Goal: Browse casually

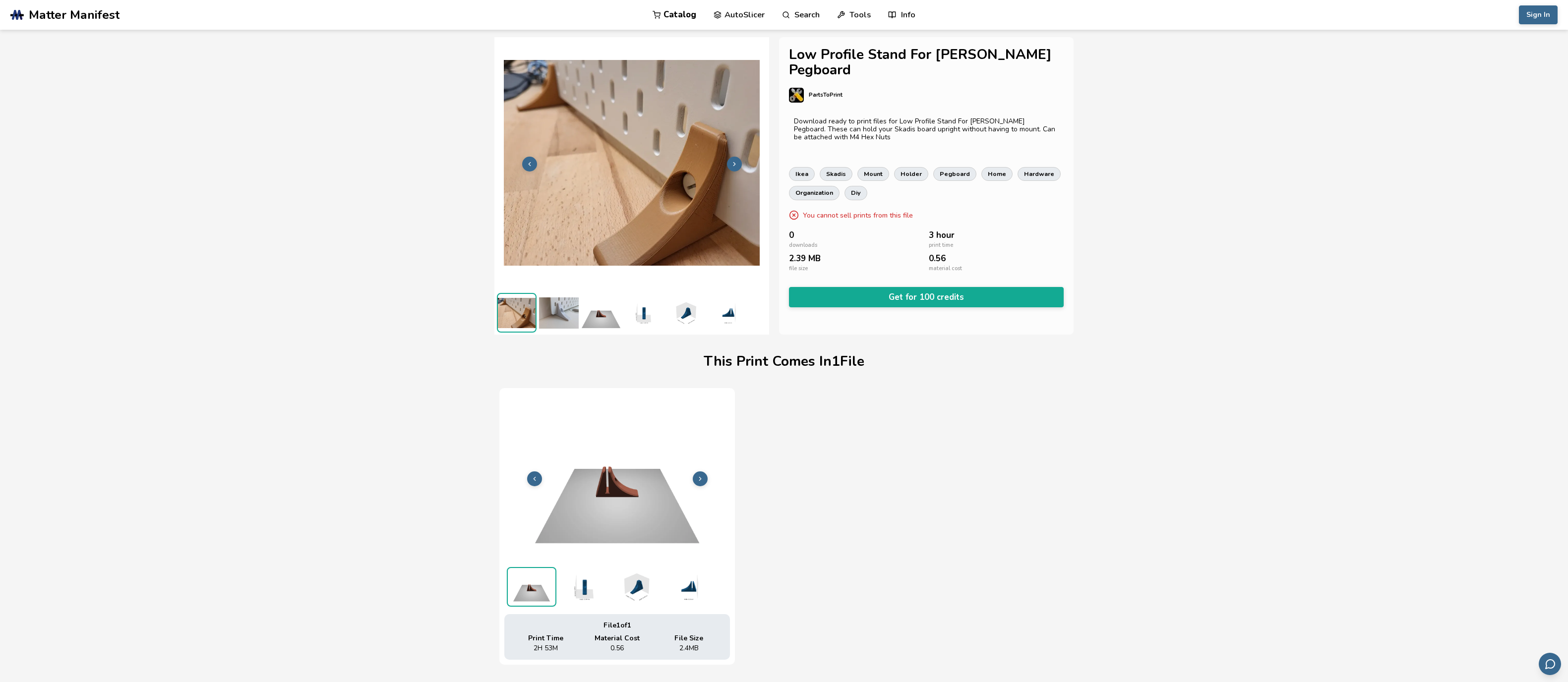
click at [571, 305] on img at bounding box center [558, 312] width 40 height 40
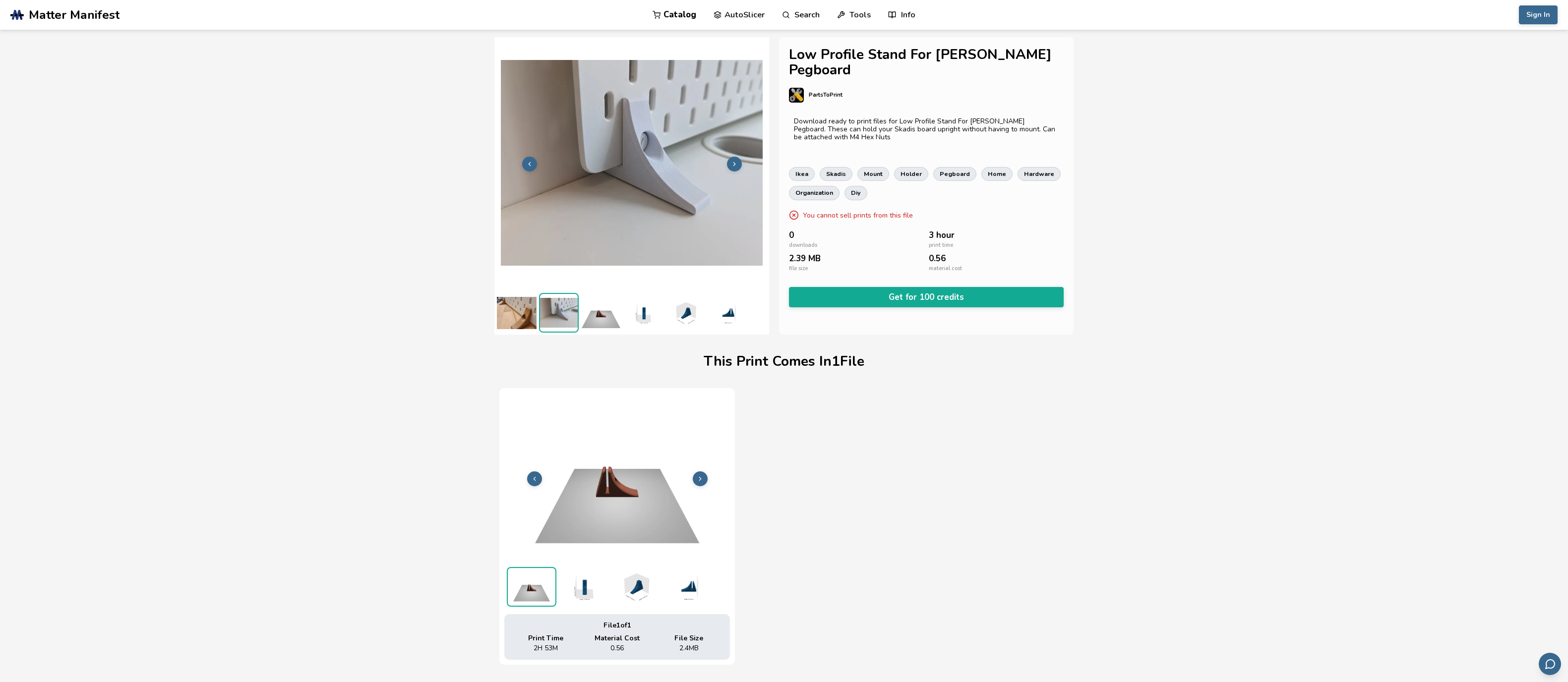
click at [508, 319] on img at bounding box center [516, 312] width 40 height 40
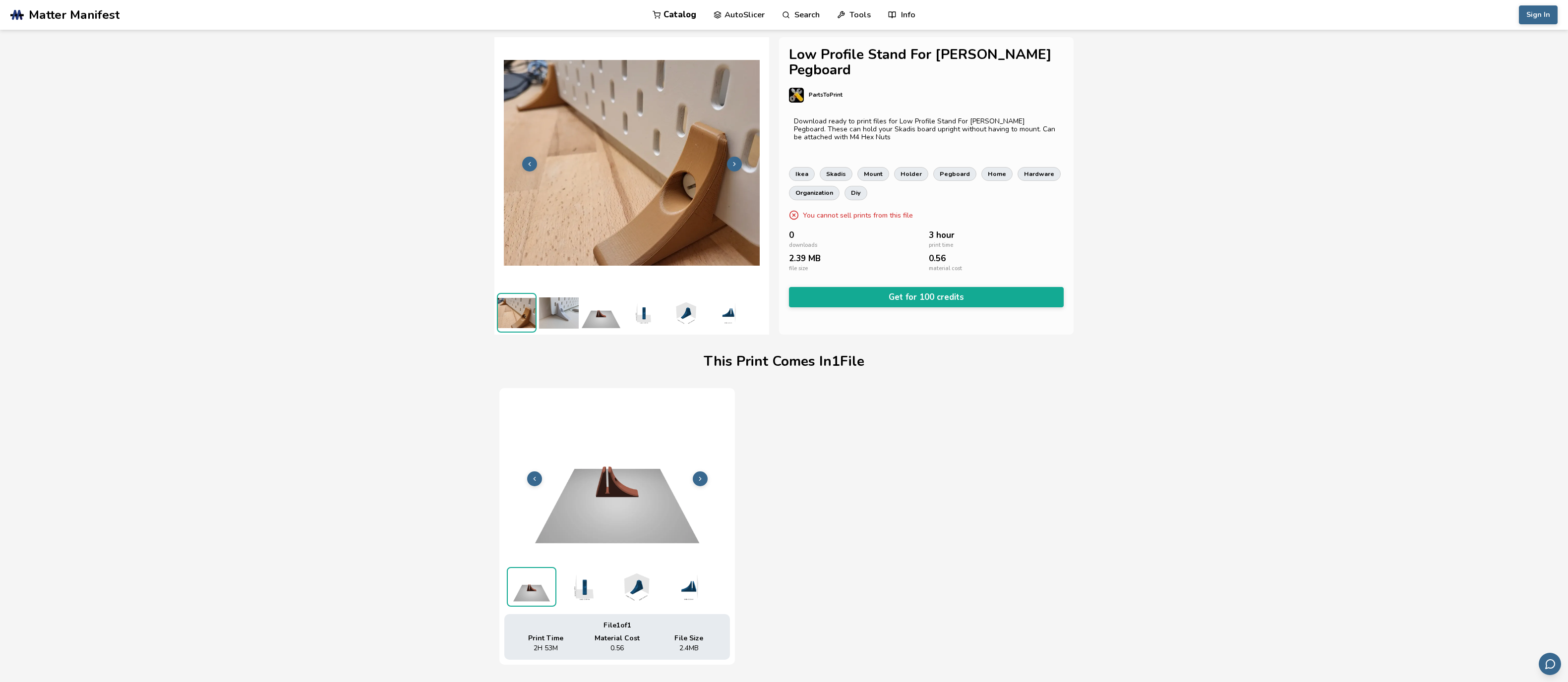
click at [565, 317] on img at bounding box center [558, 312] width 40 height 40
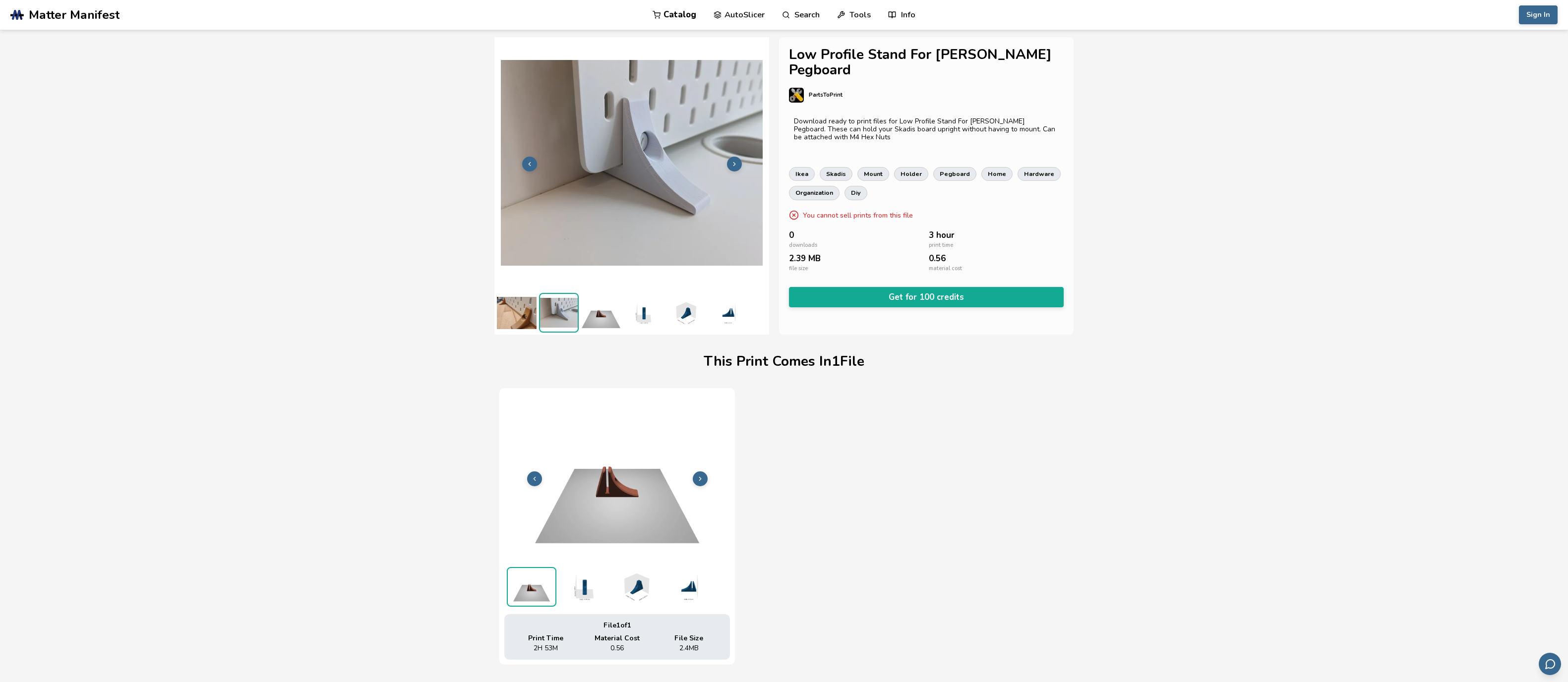
click at [600, 315] on img at bounding box center [601, 312] width 40 height 40
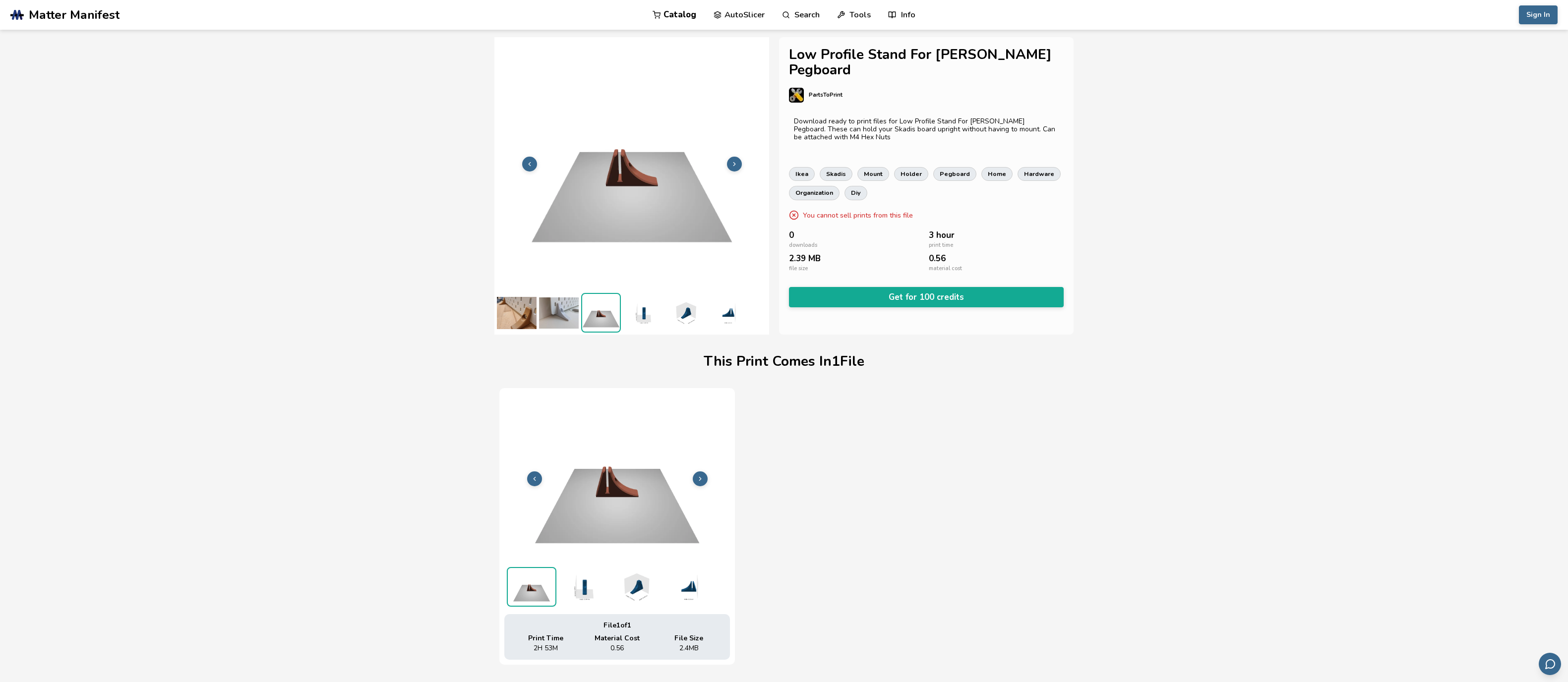
click at [642, 315] on img at bounding box center [643, 312] width 40 height 40
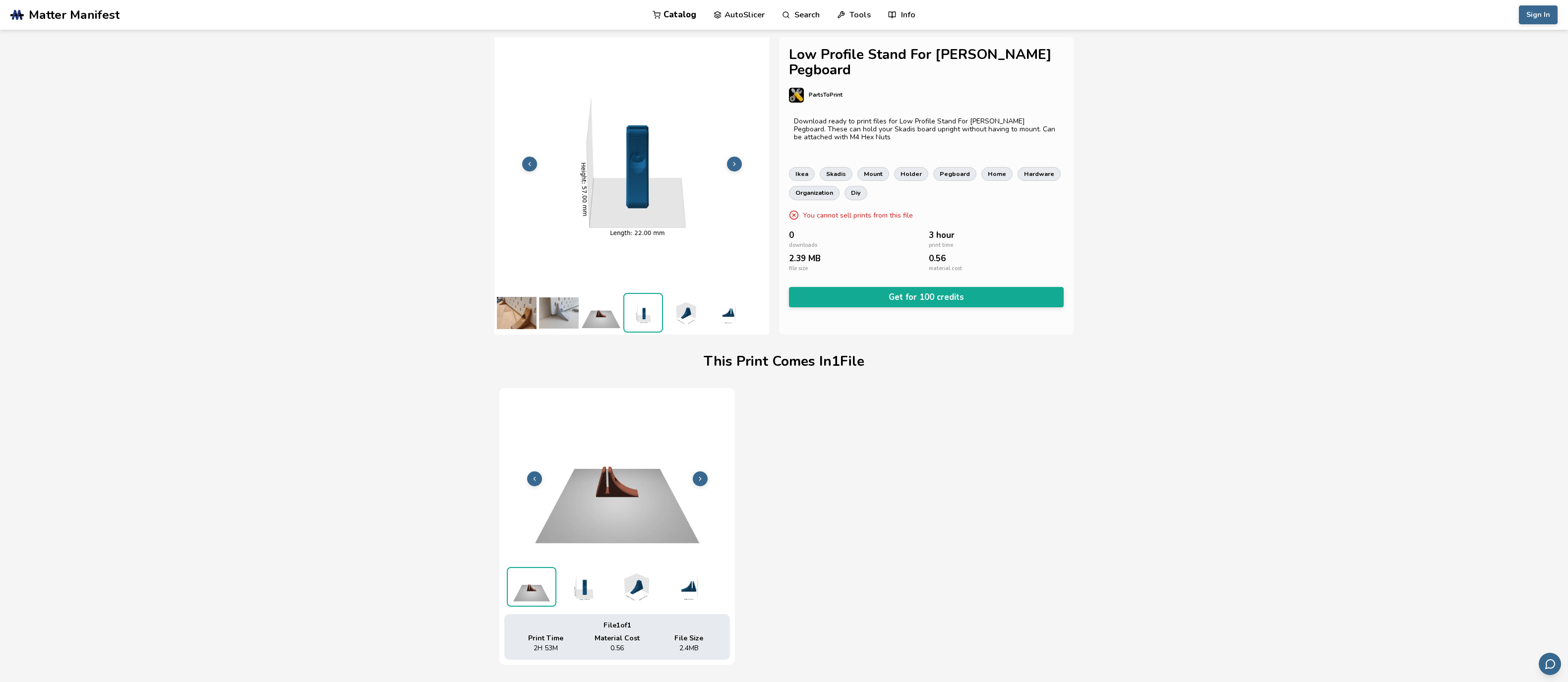
click at [685, 315] on img at bounding box center [685, 312] width 40 height 40
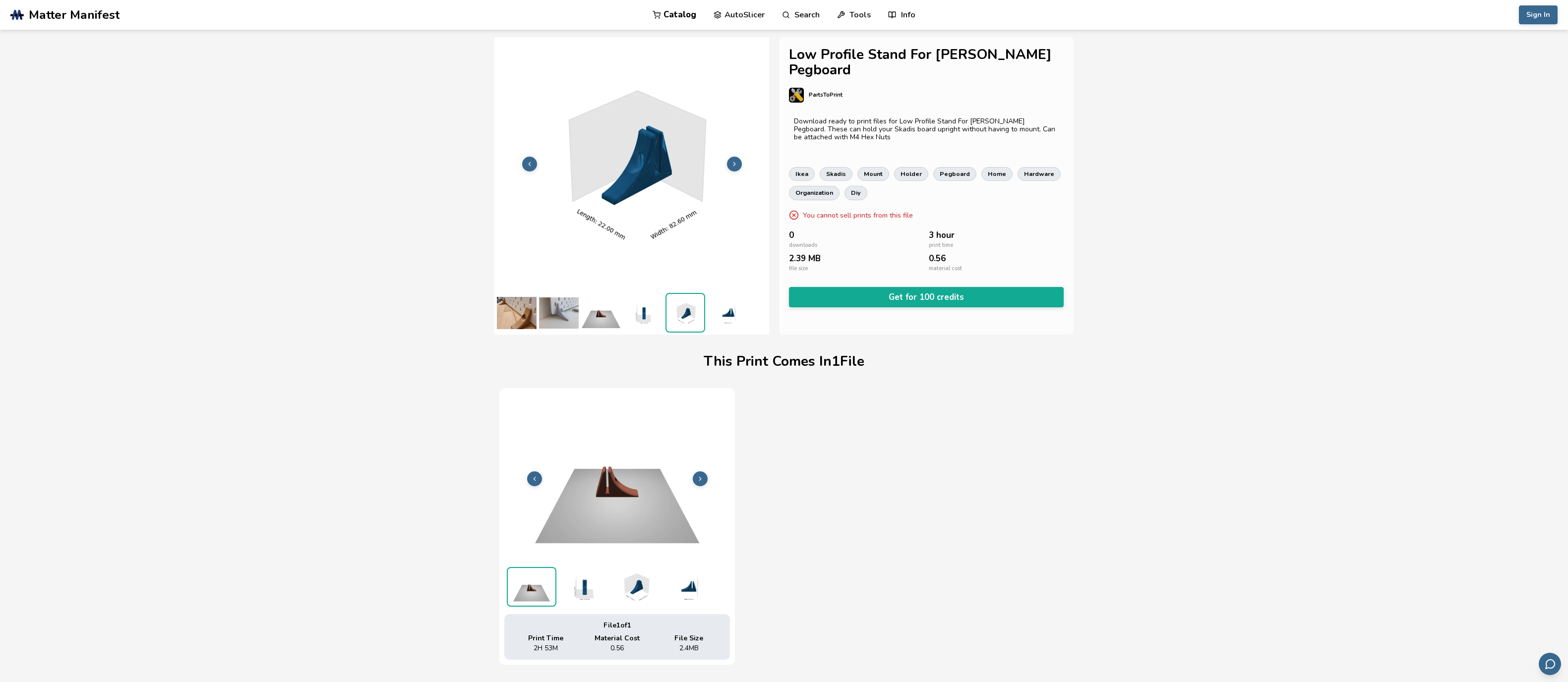
click at [718, 315] on img at bounding box center [727, 312] width 40 height 40
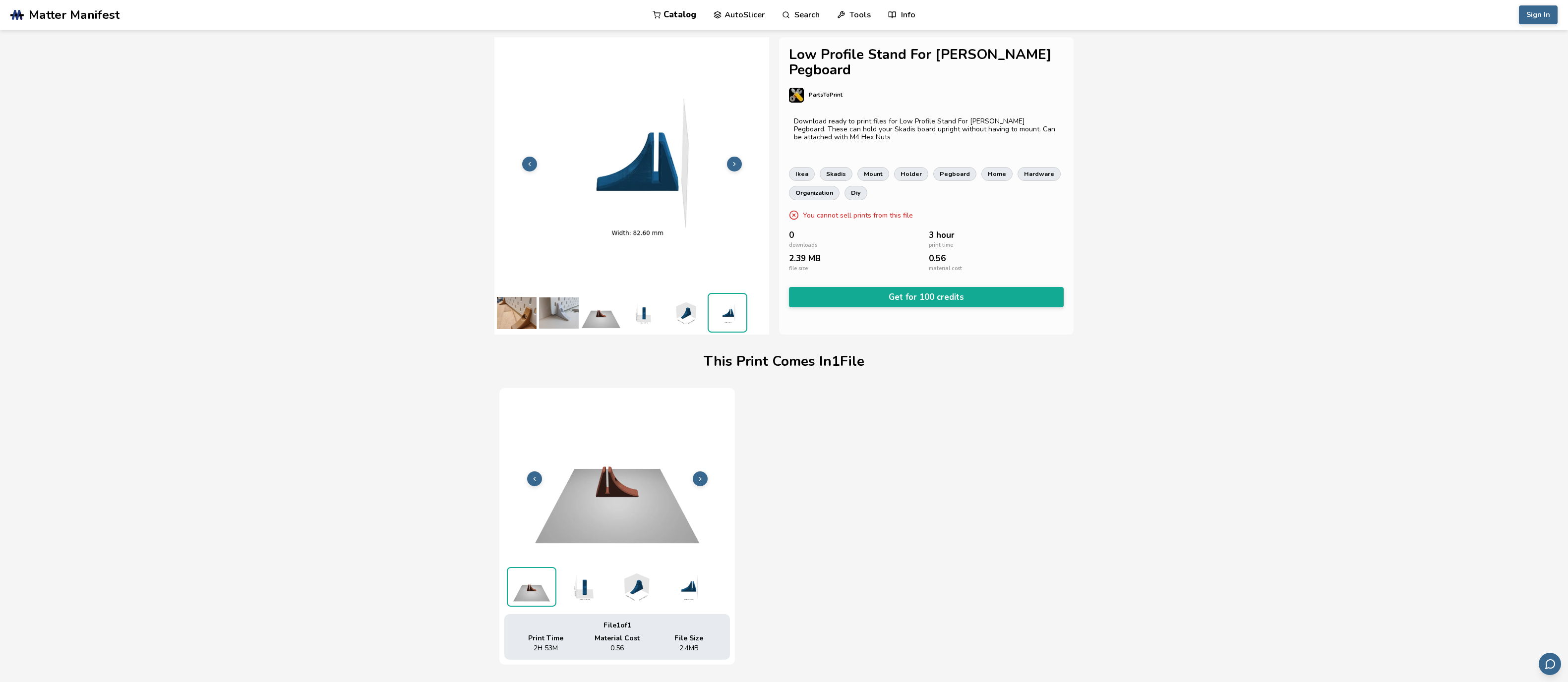
click at [661, 315] on img at bounding box center [643, 312] width 40 height 40
click at [631, 315] on img at bounding box center [643, 313] width 38 height 38
click at [588, 313] on img at bounding box center [601, 312] width 40 height 40
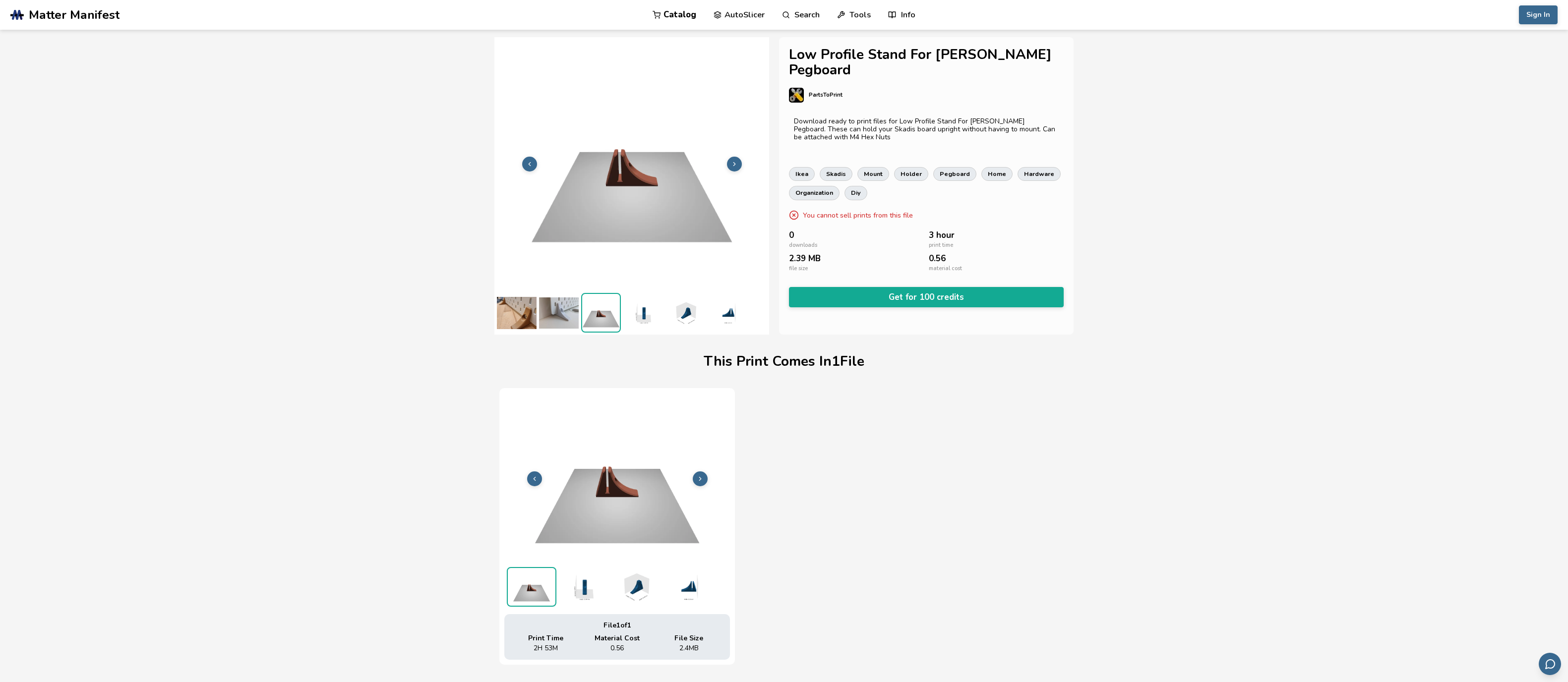
click at [556, 312] on img at bounding box center [558, 312] width 40 height 40
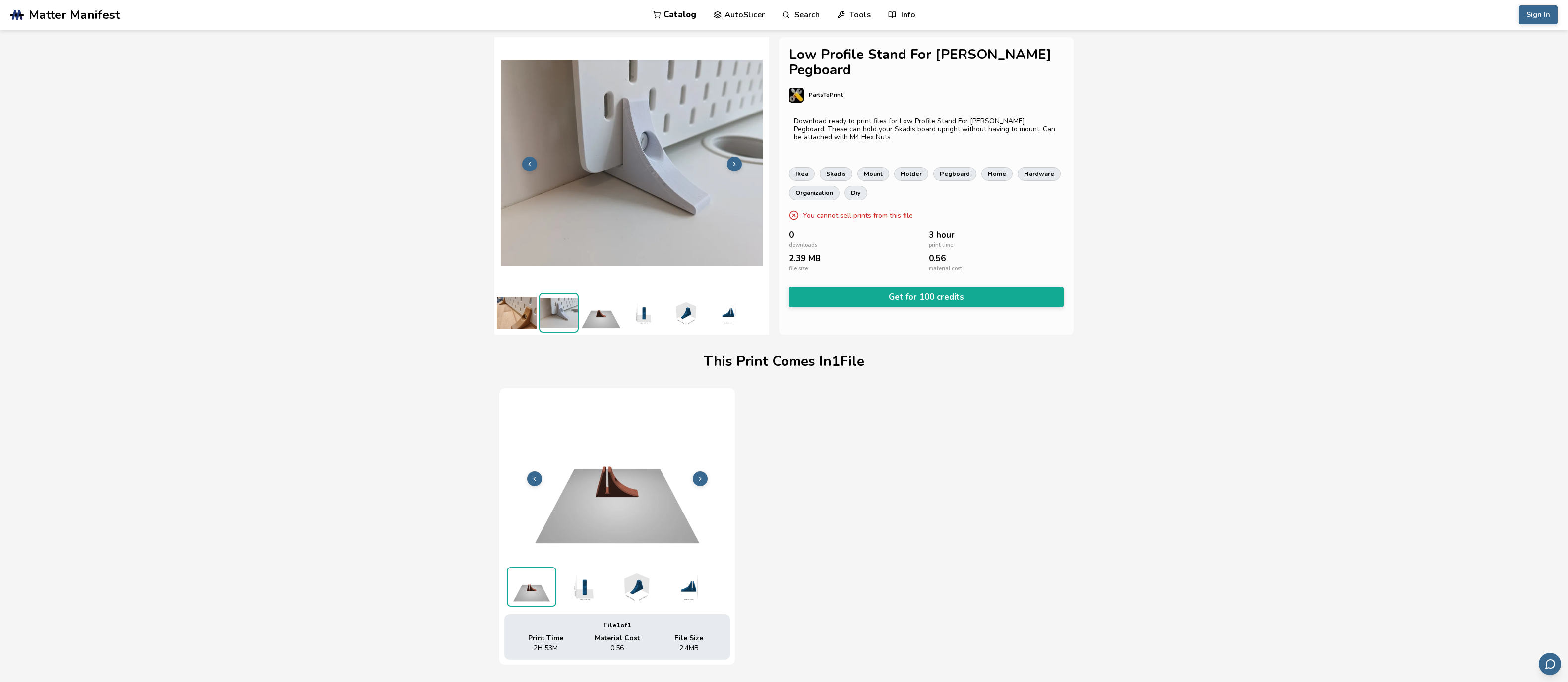
click at [520, 312] on img at bounding box center [516, 312] width 40 height 40
